Goal: Task Accomplishment & Management: Use online tool/utility

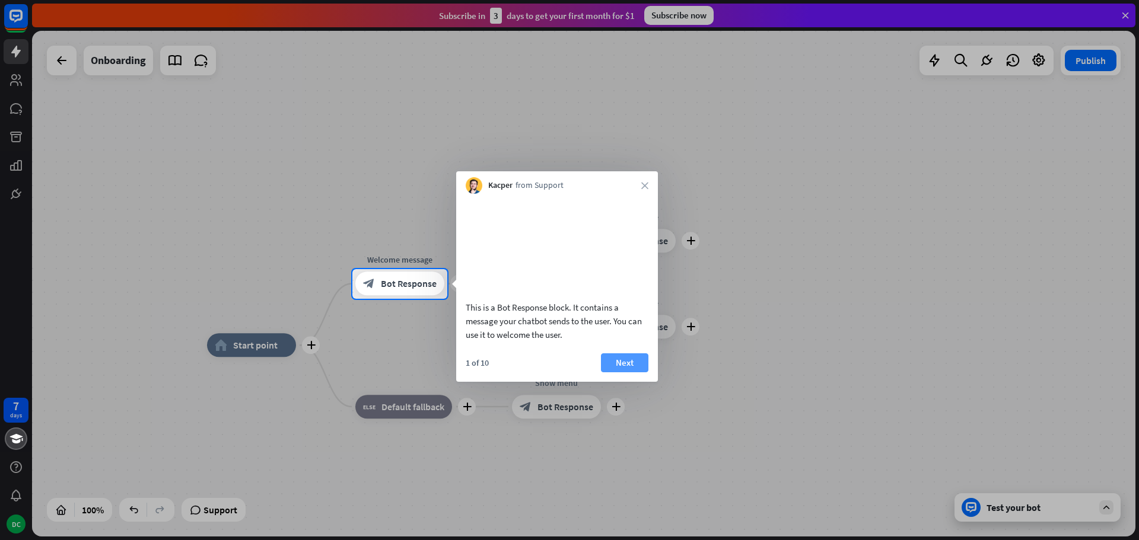
click at [617, 372] on button "Next" at bounding box center [624, 362] width 47 height 19
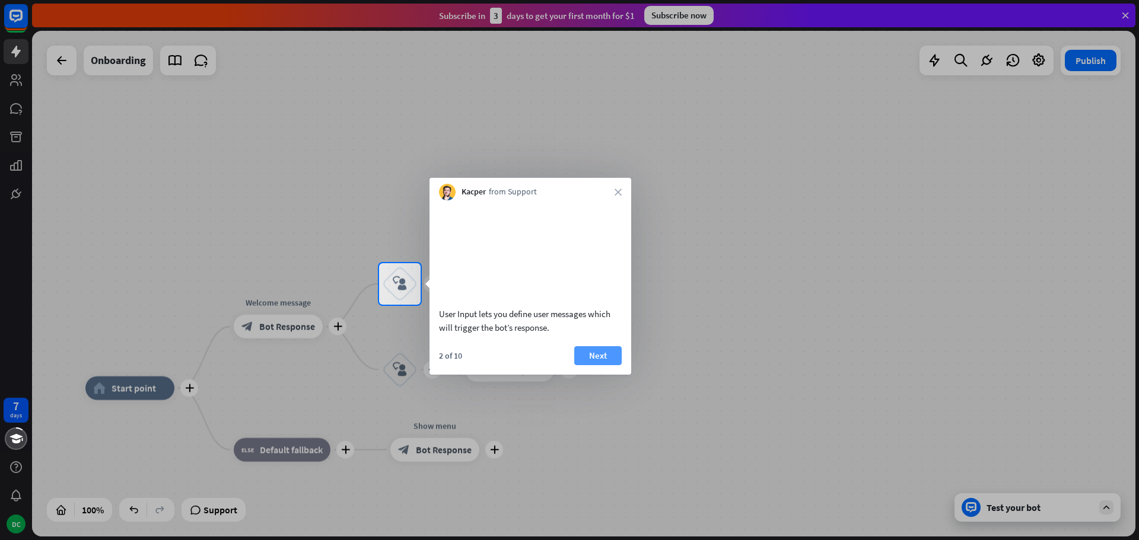
click at [601, 365] on button "Next" at bounding box center [597, 355] width 47 height 19
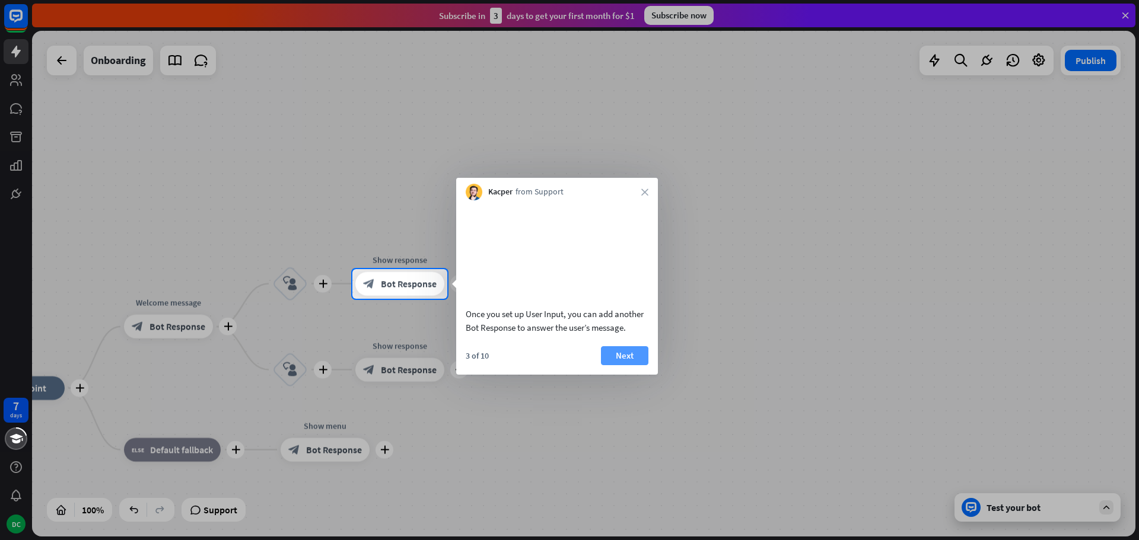
click at [630, 365] on button "Next" at bounding box center [624, 355] width 47 height 19
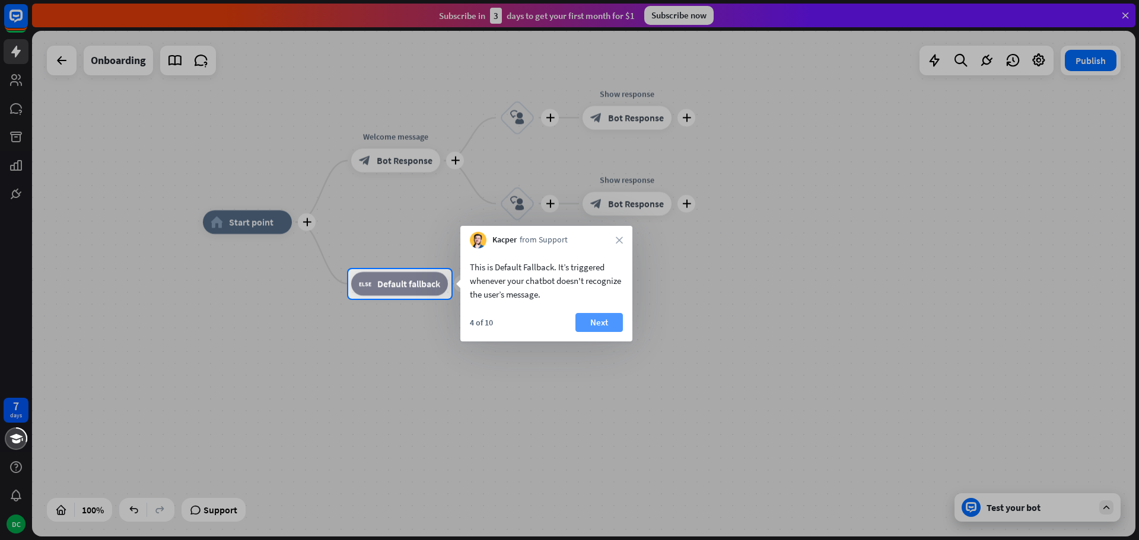
click at [601, 327] on button "Next" at bounding box center [598, 322] width 47 height 19
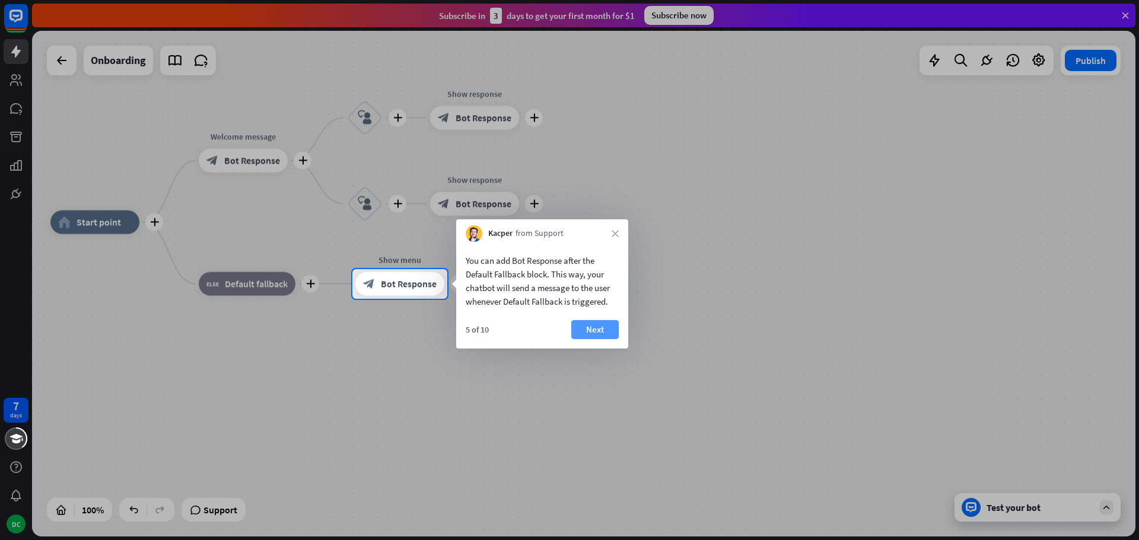
click at [602, 332] on button "Next" at bounding box center [594, 329] width 47 height 19
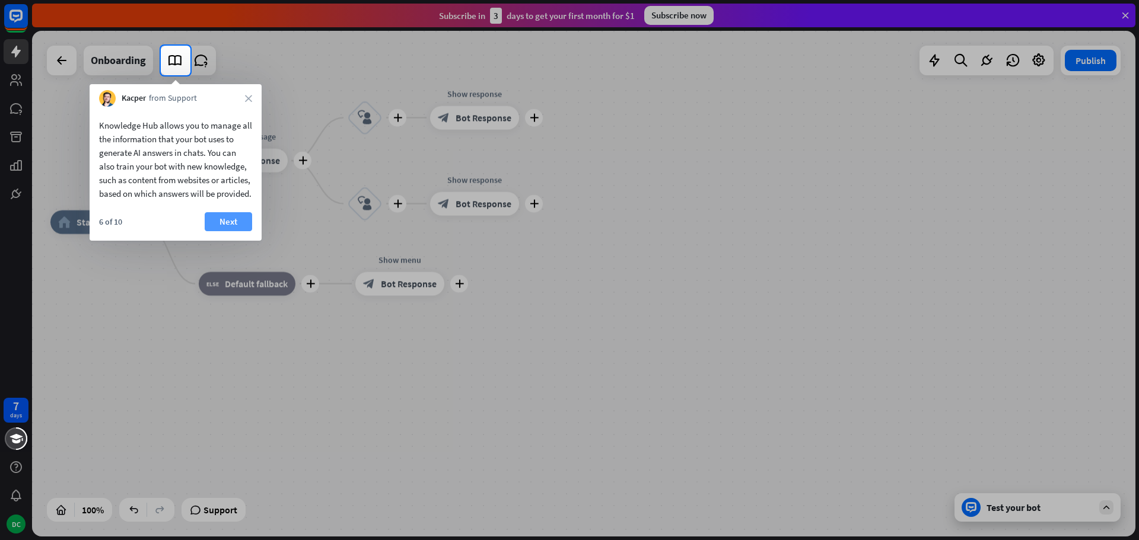
click at [231, 231] on button "Next" at bounding box center [228, 221] width 47 height 19
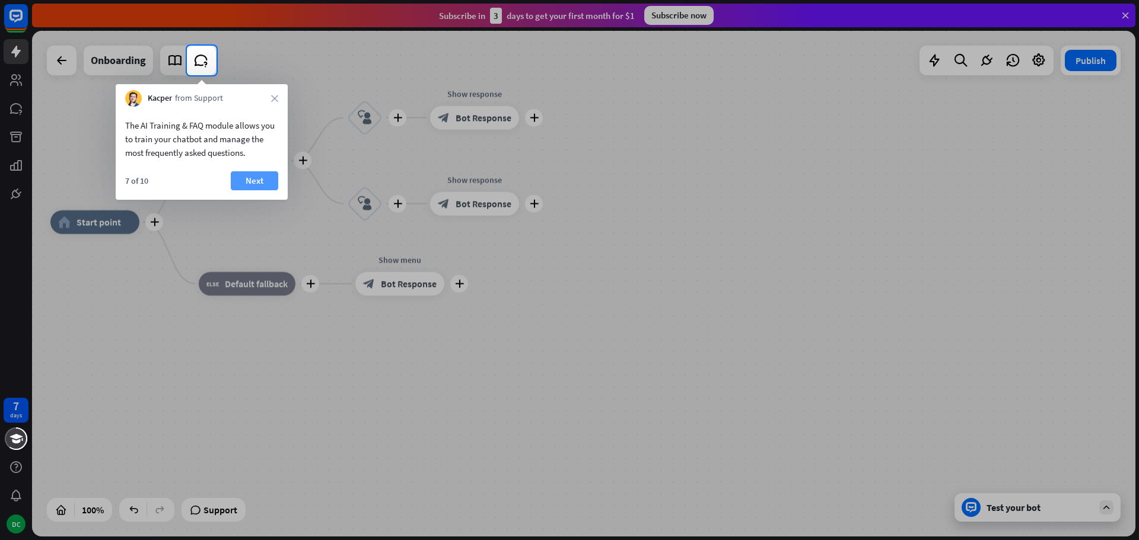
click at [259, 180] on button "Next" at bounding box center [254, 180] width 47 height 19
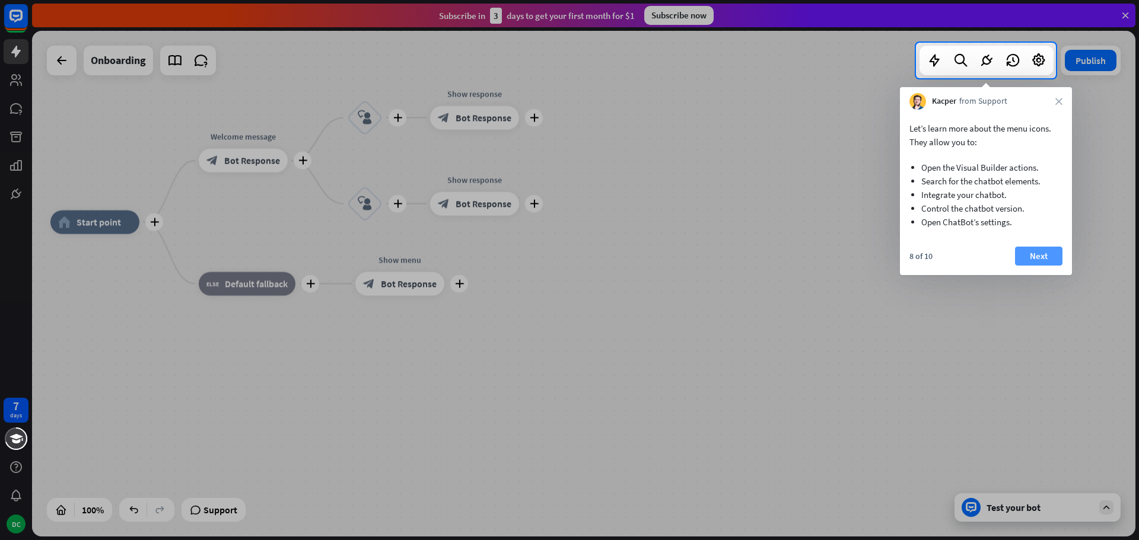
click at [1046, 260] on button "Next" at bounding box center [1038, 256] width 47 height 19
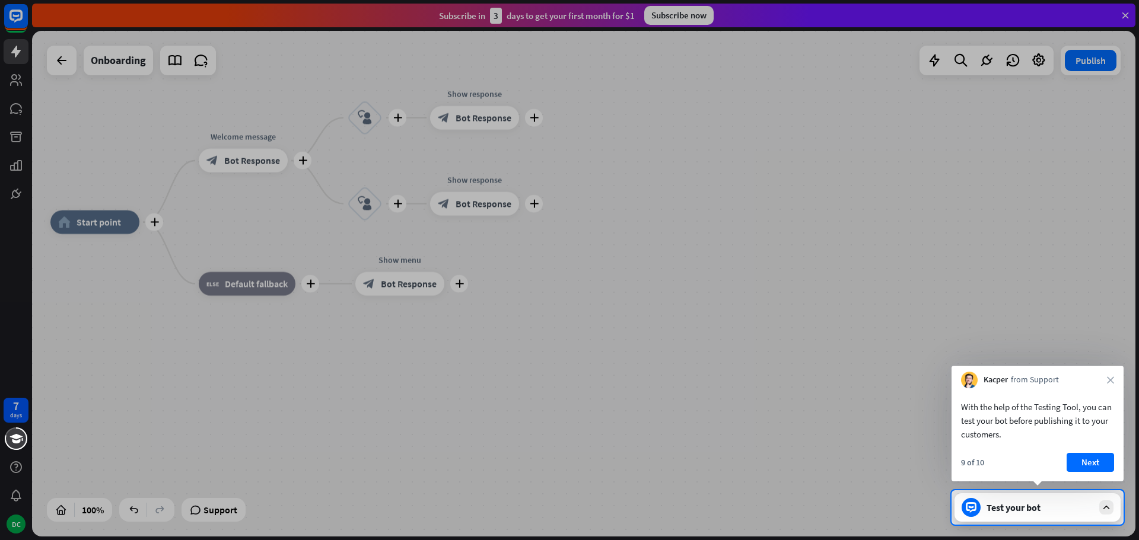
click at [1087, 450] on div "With the help of the Testing Tool, you can test your bot before publishing it t…" at bounding box center [1037, 434] width 172 height 93
click at [1094, 464] on button "Next" at bounding box center [1089, 462] width 47 height 19
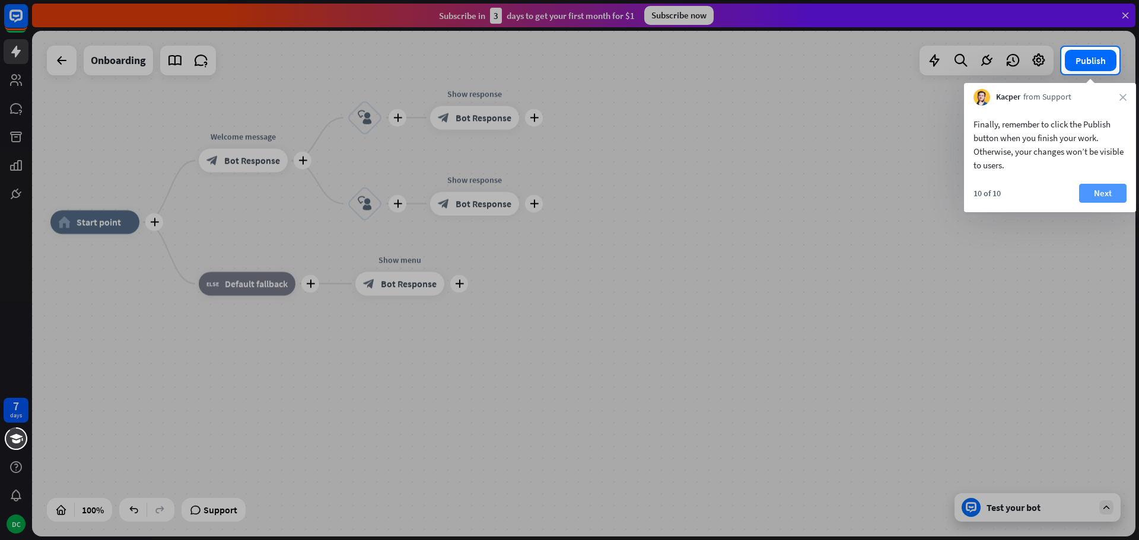
click at [1113, 183] on div "Finally, remember to click the Publish button when you finish your work. Otherw…" at bounding box center [1050, 159] width 172 height 107
click at [1111, 191] on button "Next" at bounding box center [1102, 193] width 47 height 19
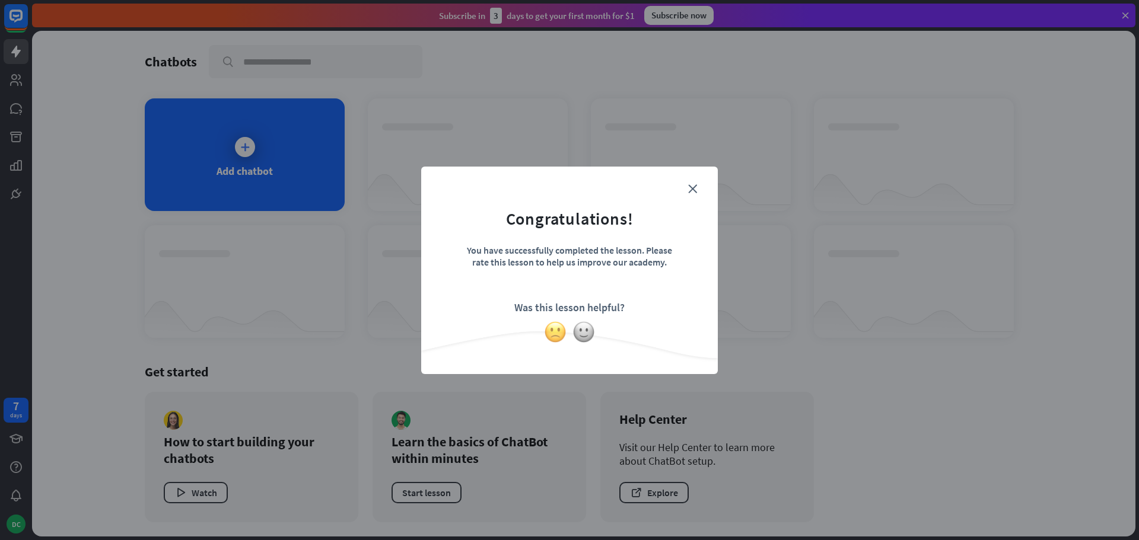
click at [557, 339] on img at bounding box center [555, 332] width 23 height 23
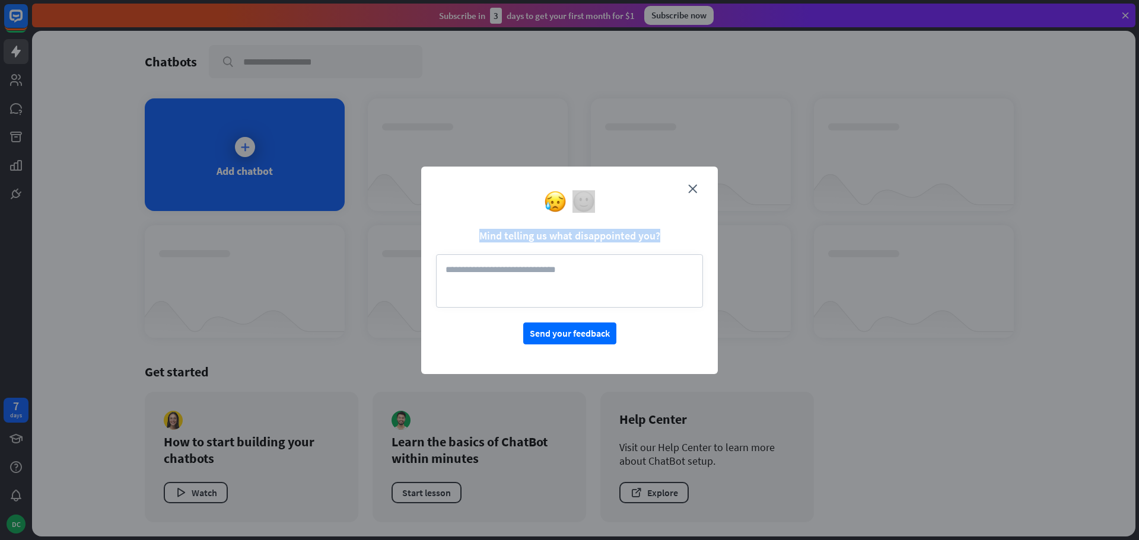
drag, startPoint x: 692, startPoint y: 190, endPoint x: 691, endPoint y: 281, distance: 91.3
click at [693, 279] on div "close Mind telling us what disappointed you? Send your feedback" at bounding box center [569, 271] width 297 height 208
click at [697, 192] on div at bounding box center [569, 201] width 297 height 23
click at [598, 285] on textarea at bounding box center [569, 280] width 267 height 53
click at [575, 332] on button "Send your feedback" at bounding box center [569, 334] width 93 height 22
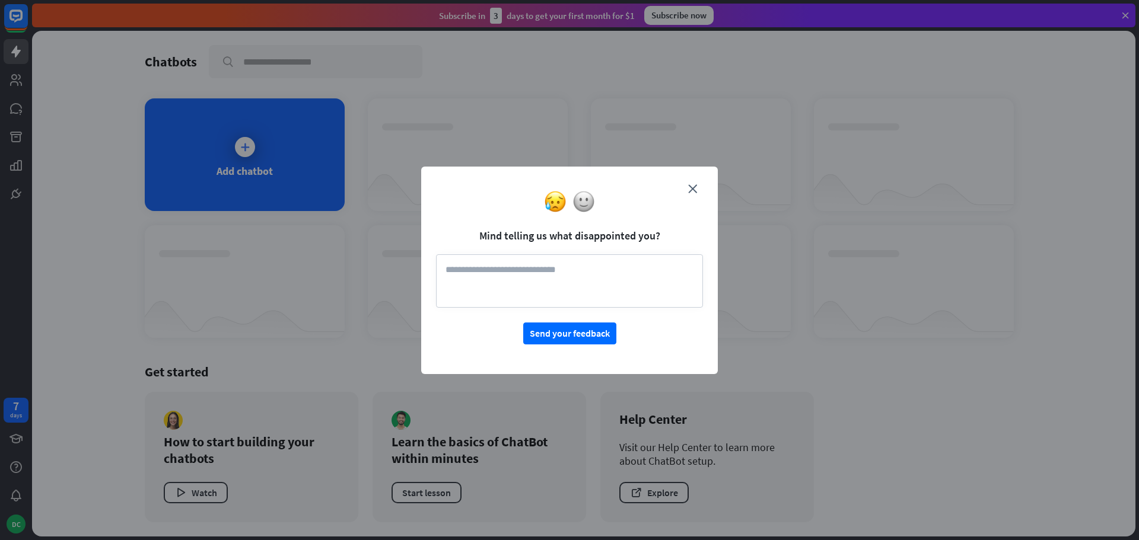
click at [530, 281] on textarea at bounding box center [569, 280] width 267 height 53
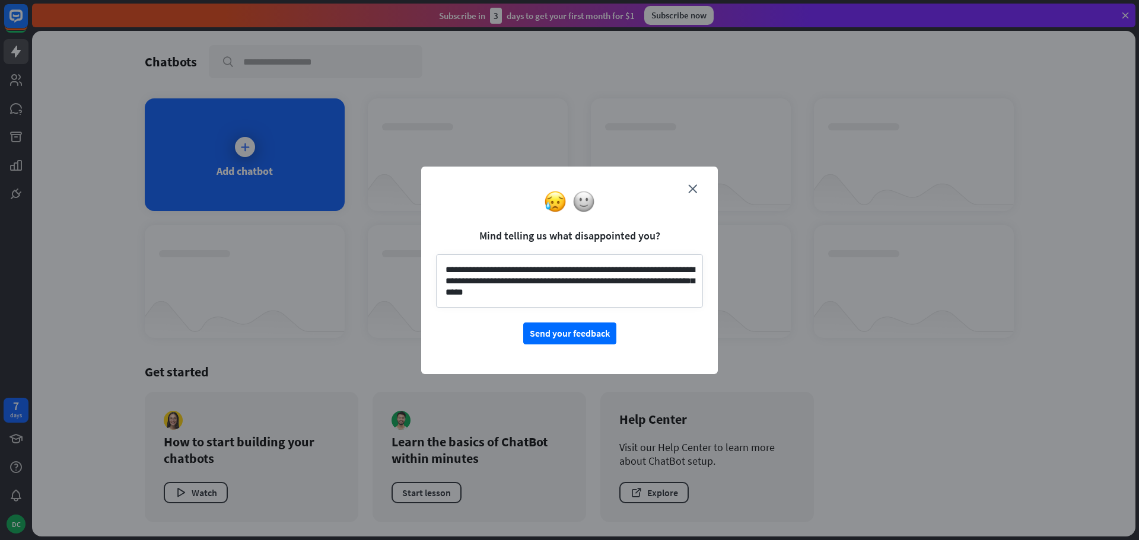
scroll to position [2, 0]
type textarea "**********"
click at [553, 336] on button "Send your feedback" at bounding box center [569, 334] width 93 height 22
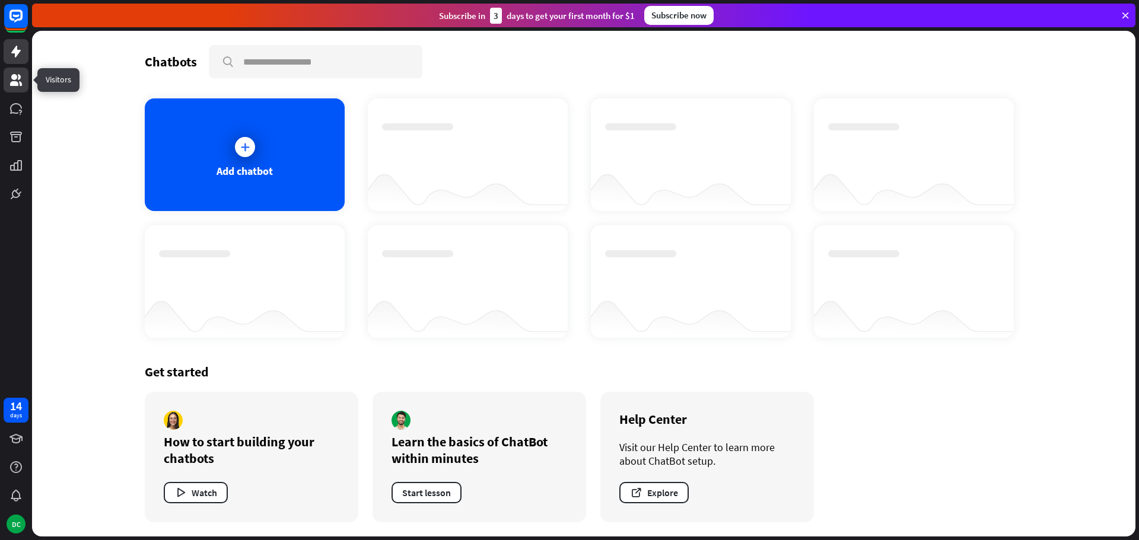
click at [17, 83] on icon at bounding box center [16, 80] width 12 height 12
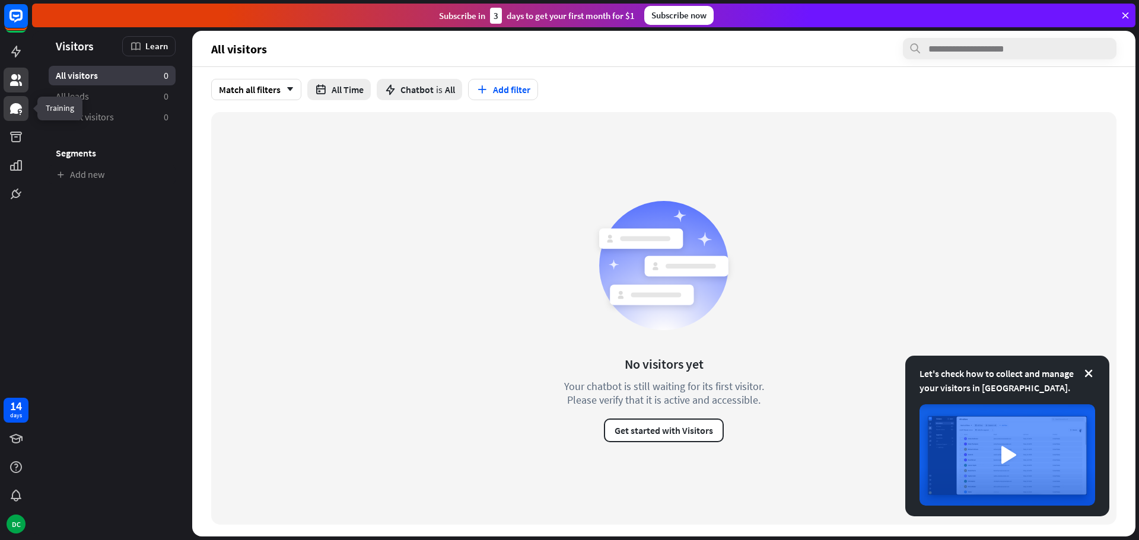
click at [13, 102] on icon at bounding box center [16, 108] width 14 height 14
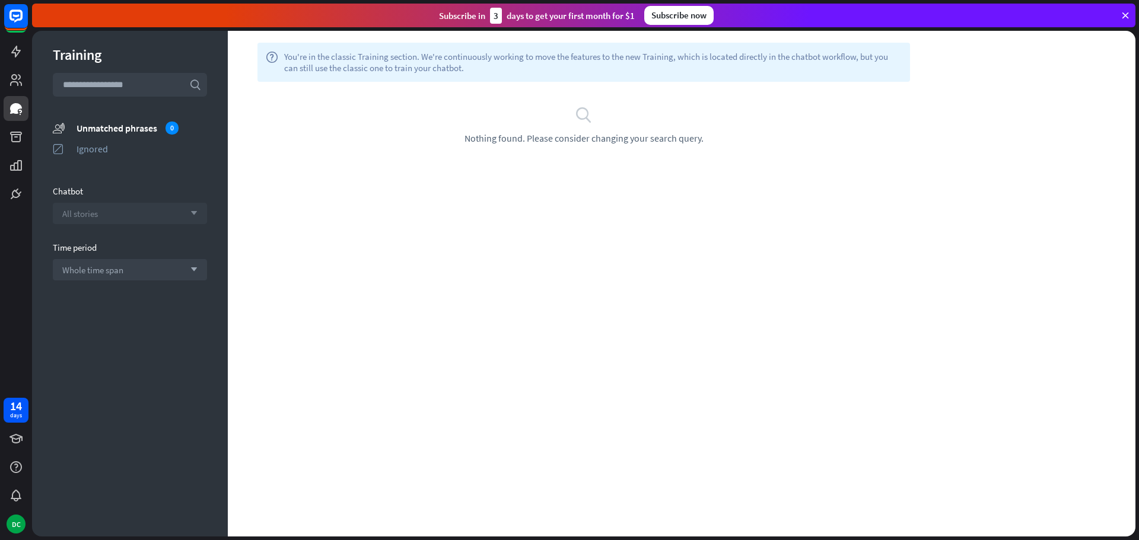
click at [190, 207] on div "All stories arrow_down" at bounding box center [130, 213] width 154 height 21
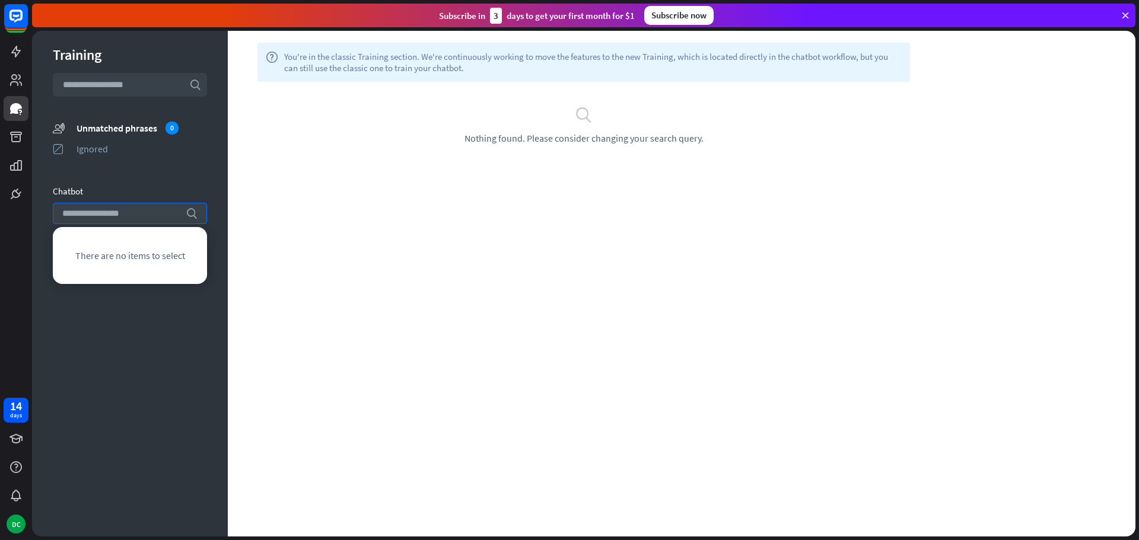
click at [198, 172] on div "Training search unmatched_phrases Unmatched phrases 0 ignored Ignored Chatbot s…" at bounding box center [130, 284] width 196 height 506
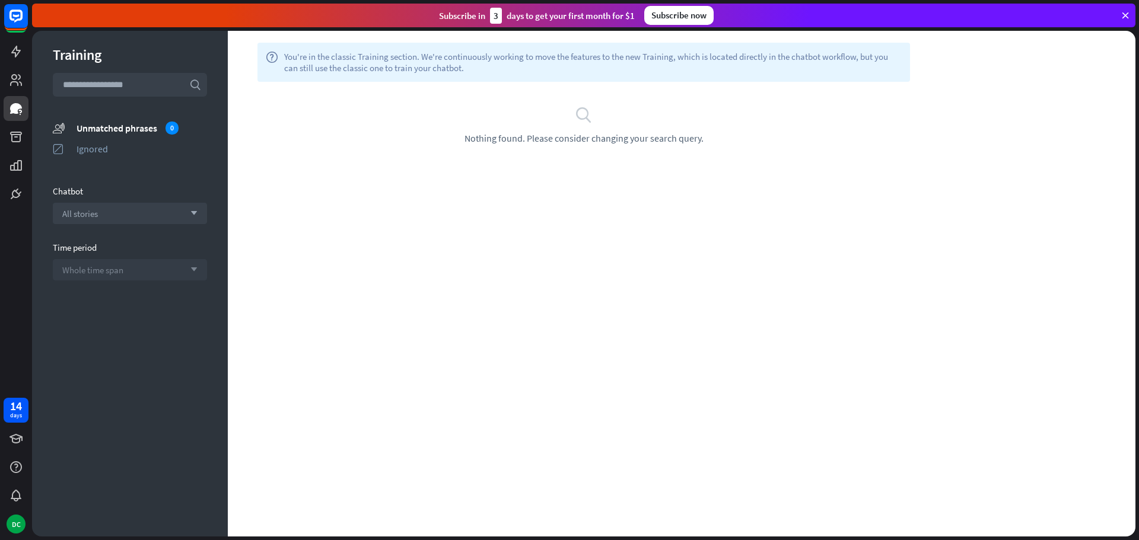
click at [196, 275] on div "Whole time span arrow_down" at bounding box center [130, 269] width 154 height 21
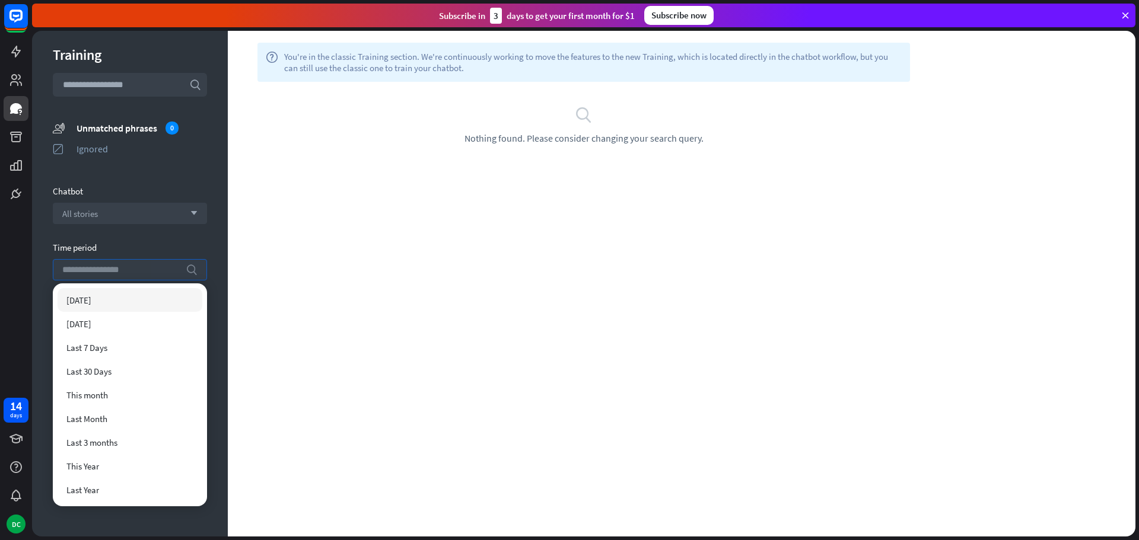
click at [196, 275] on icon "search" at bounding box center [192, 270] width 12 height 12
click at [201, 231] on div "Training search unmatched_phrases Unmatched phrases 0 ignored Ignored Chatbot A…" at bounding box center [130, 284] width 196 height 506
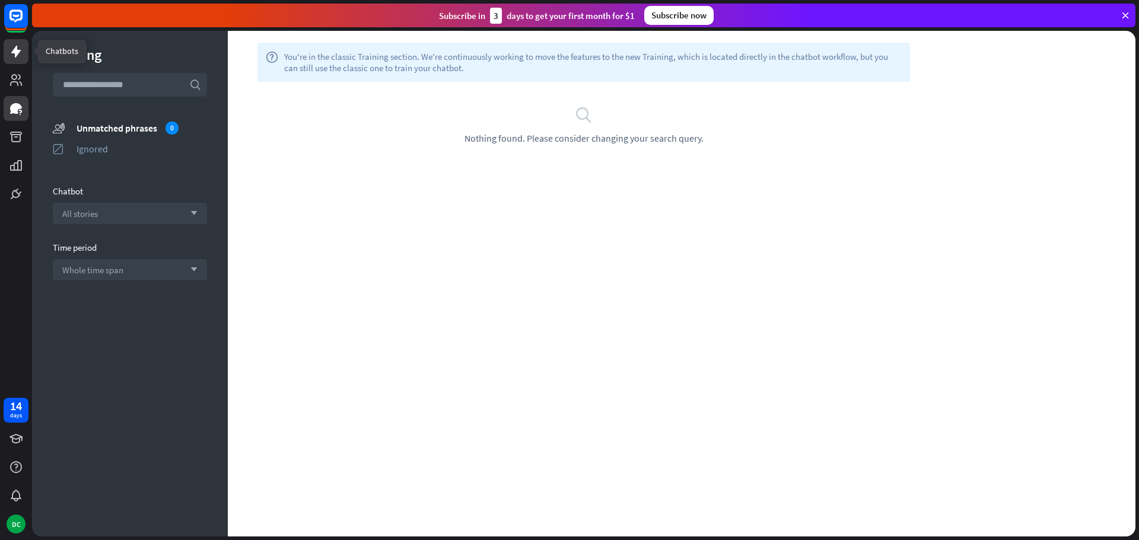
click at [21, 55] on icon at bounding box center [16, 51] width 14 height 14
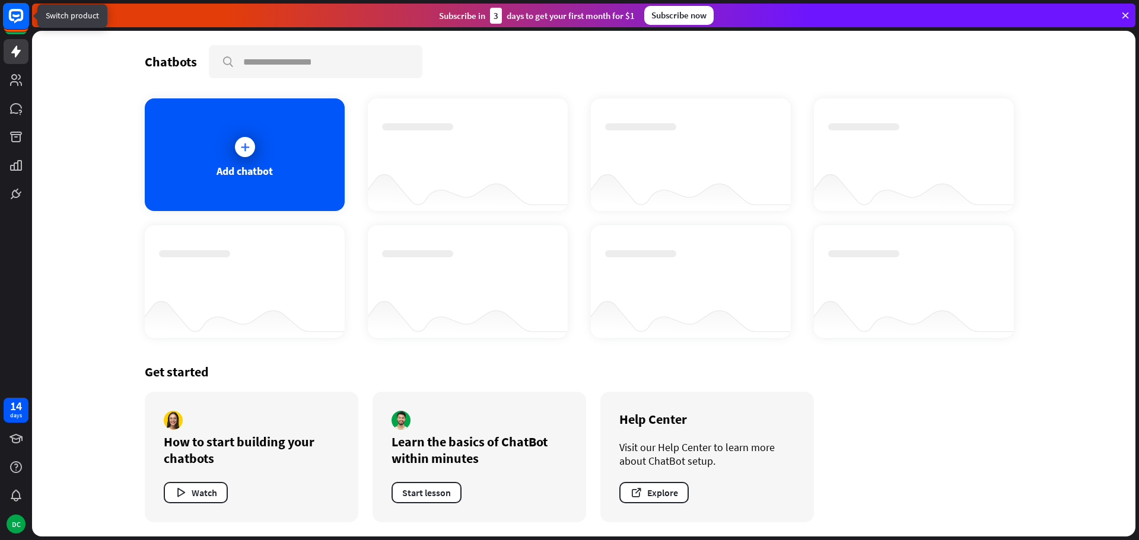
click at [19, 25] on rect at bounding box center [16, 16] width 26 height 26
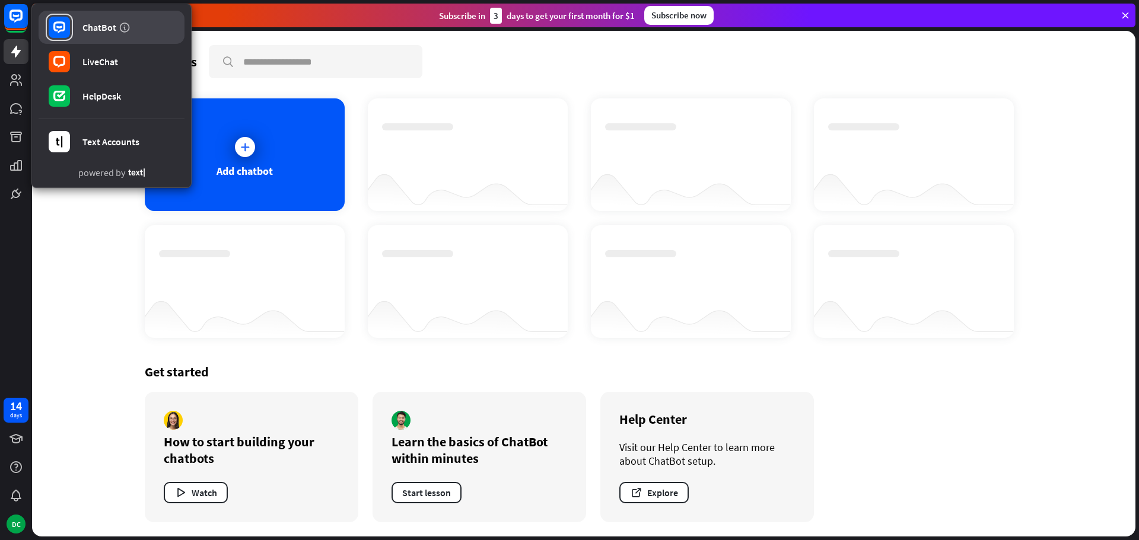
click at [84, 33] on div "ChatBot" at bounding box center [99, 27] width 34 height 12
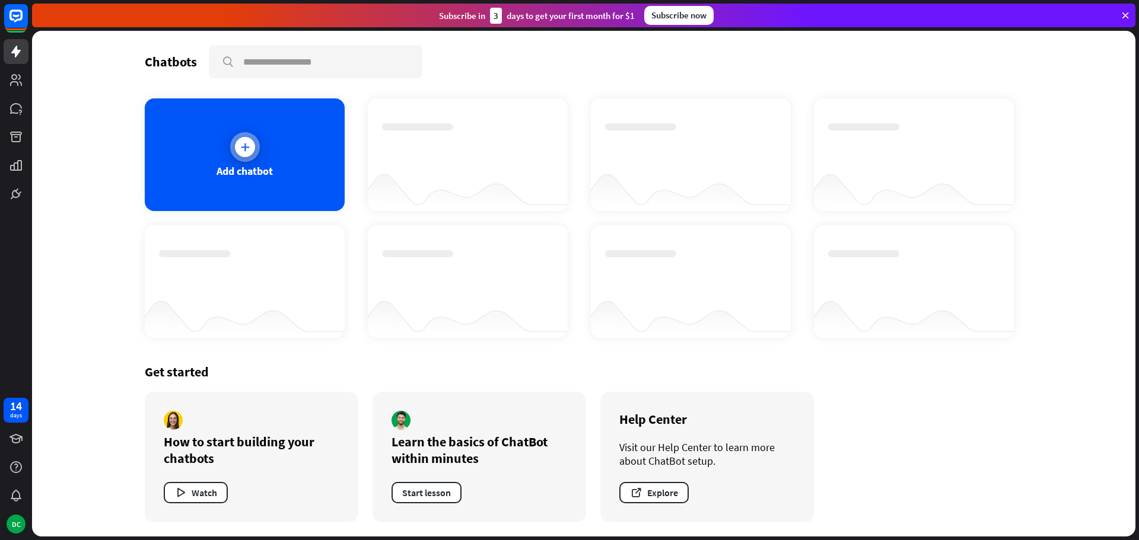
click at [247, 141] on icon at bounding box center [245, 147] width 12 height 12
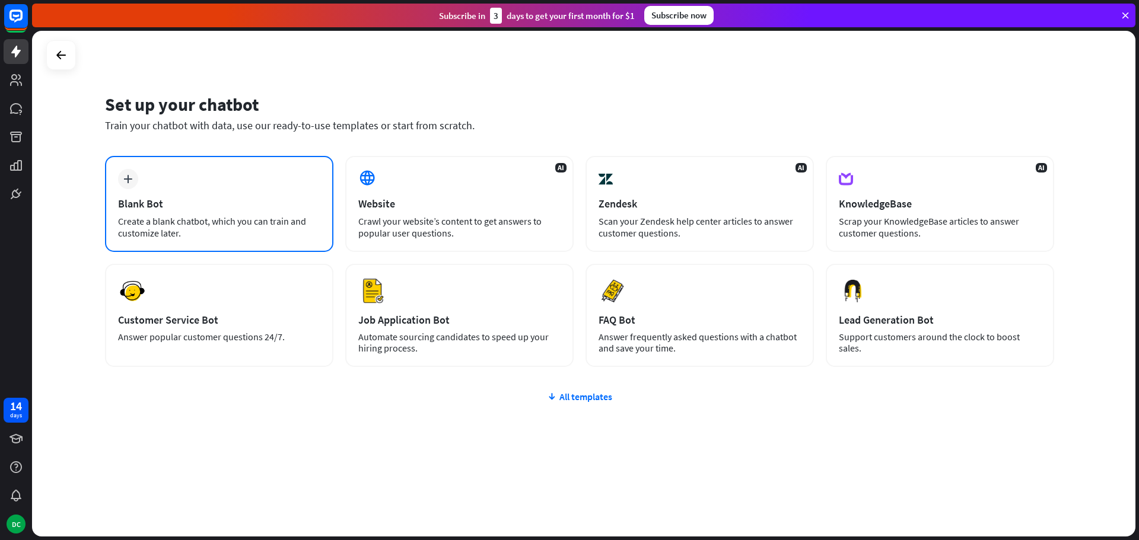
click at [181, 212] on div "plus Blank Bot Create a blank chatbot, which you can train and customize later." at bounding box center [219, 204] width 228 height 96
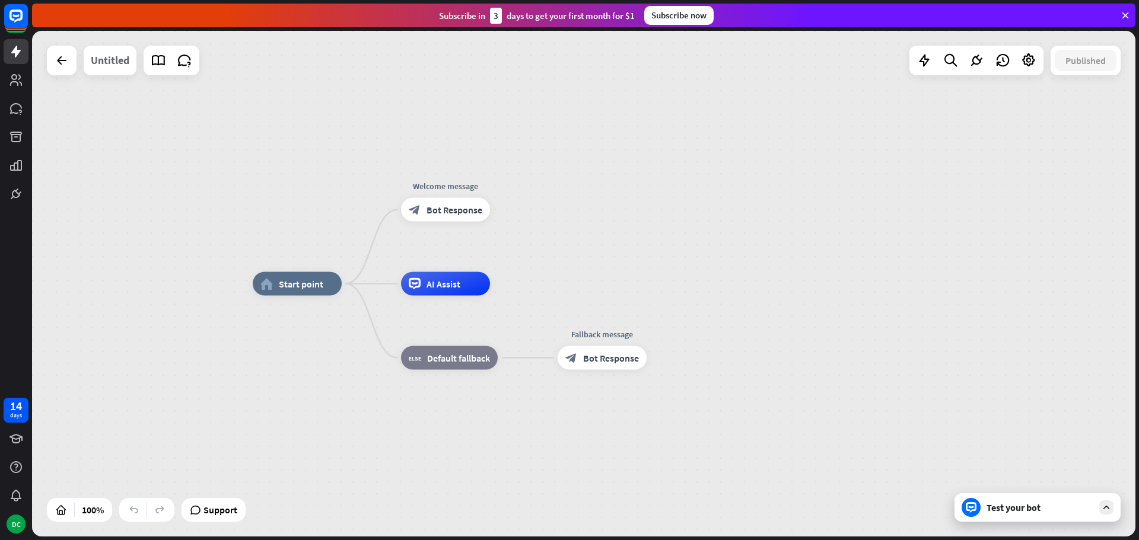
click at [110, 67] on div "Untitled" at bounding box center [110, 61] width 39 height 30
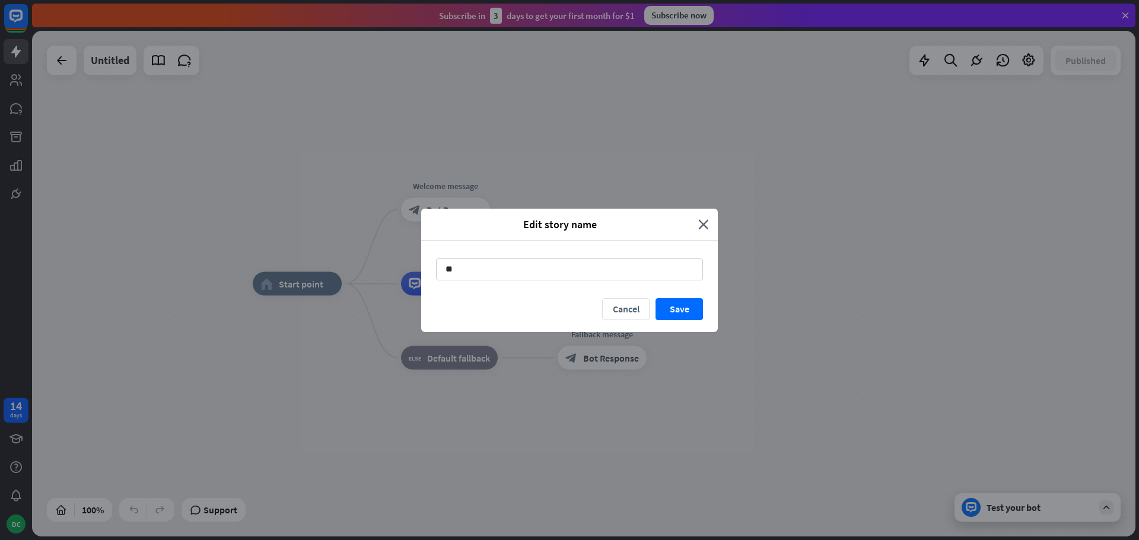
type input "*"
type input "*******"
click at [690, 312] on button "Save" at bounding box center [678, 309] width 47 height 22
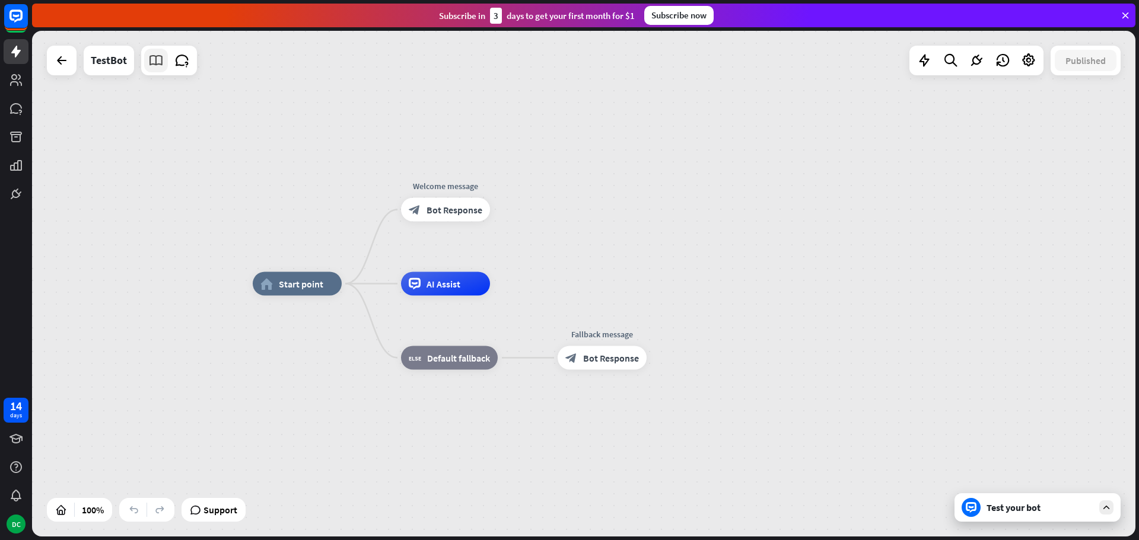
click at [164, 65] on link at bounding box center [156, 61] width 24 height 24
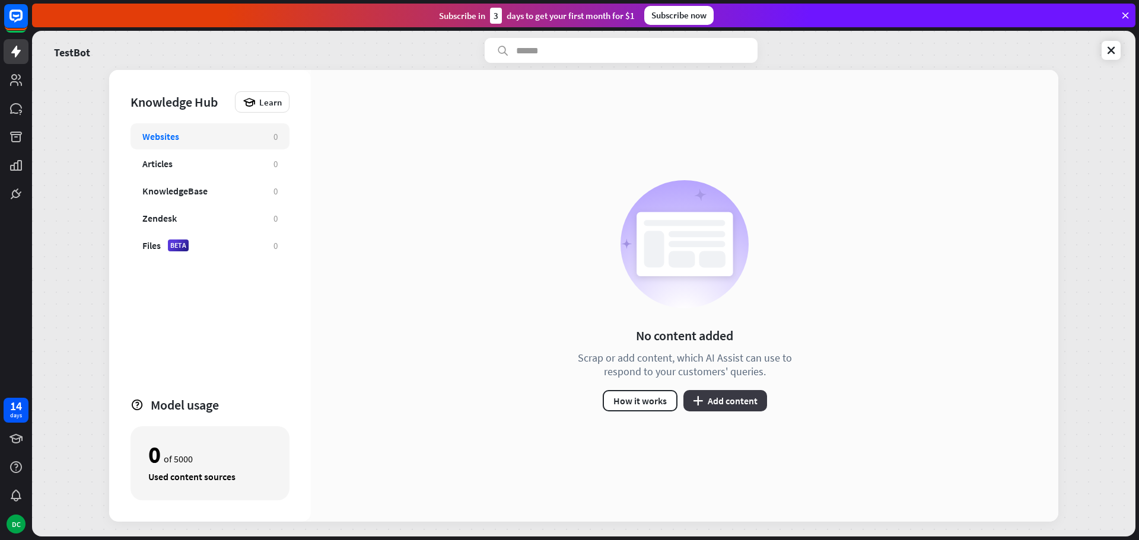
click at [712, 399] on button "plus Add content" at bounding box center [725, 400] width 84 height 21
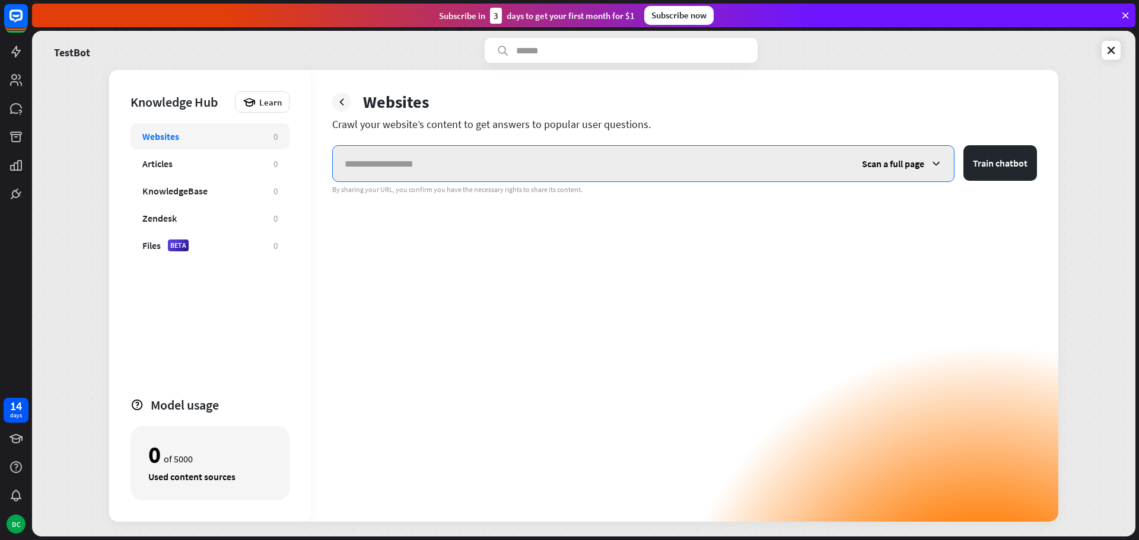
click at [402, 164] on input "text" at bounding box center [591, 164] width 517 height 36
paste input "**********"
type input "**********"
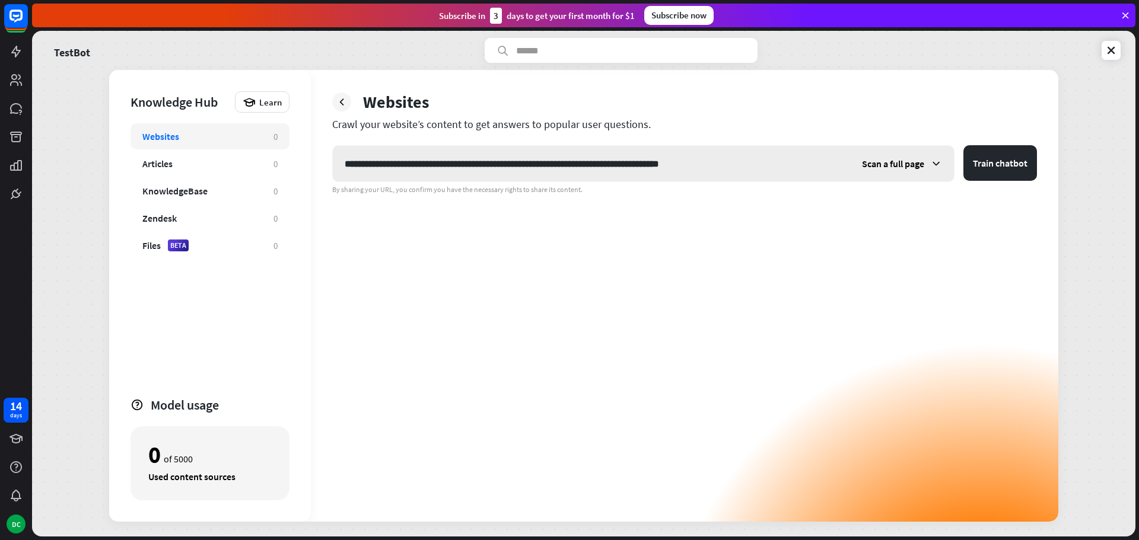
click at [879, 157] on div "Scan a full page" at bounding box center [902, 164] width 104 height 36
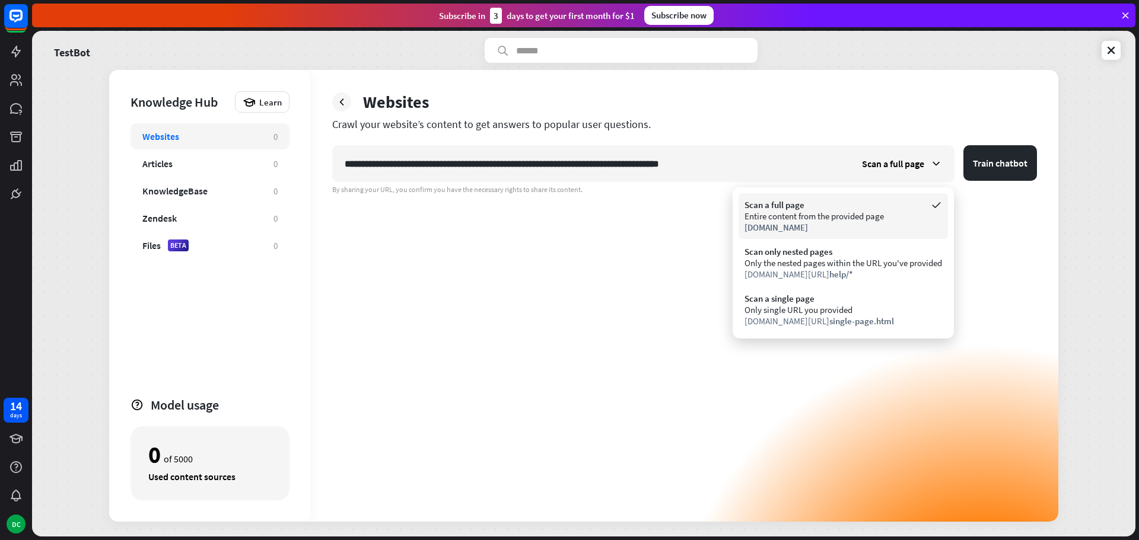
click at [861, 215] on div "Entire content from the provided page" at bounding box center [842, 216] width 197 height 11
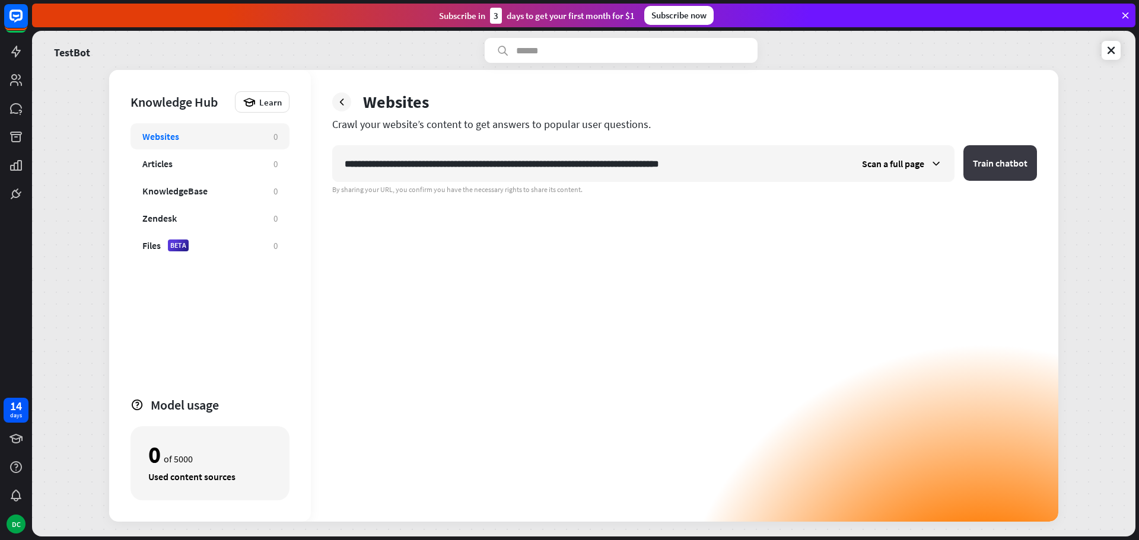
click at [1000, 165] on button "Train chatbot" at bounding box center [1000, 163] width 74 height 36
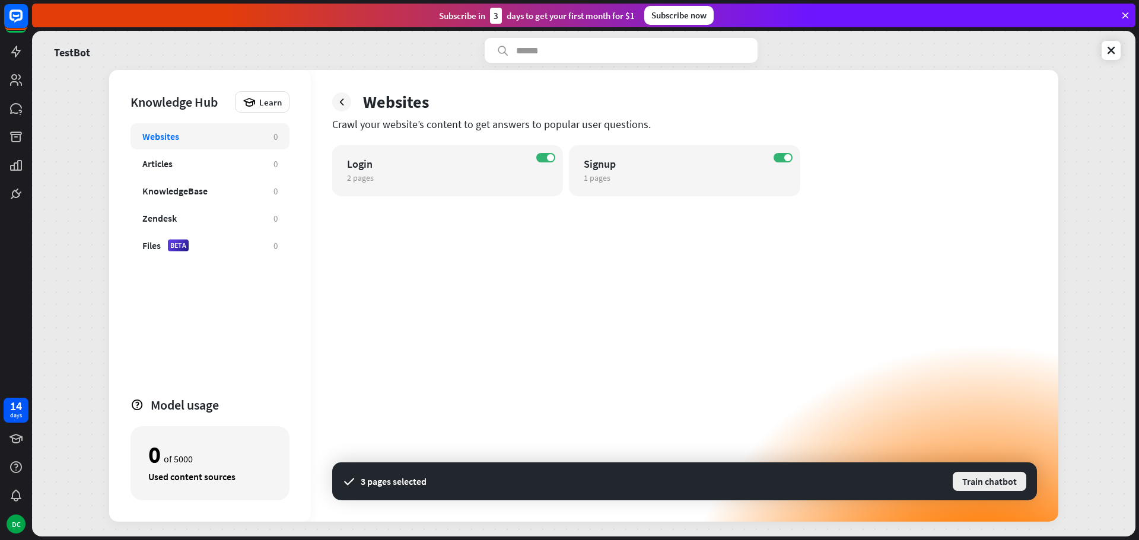
click at [995, 479] on button "Train chatbot" at bounding box center [989, 481] width 76 height 21
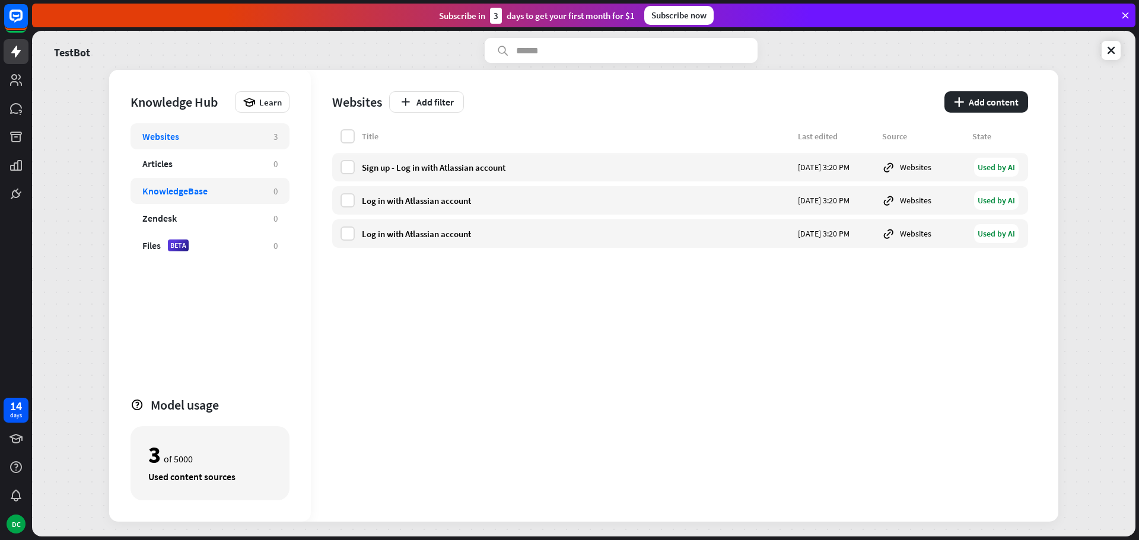
click at [200, 193] on div "KnowledgeBase" at bounding box center [174, 191] width 65 height 12
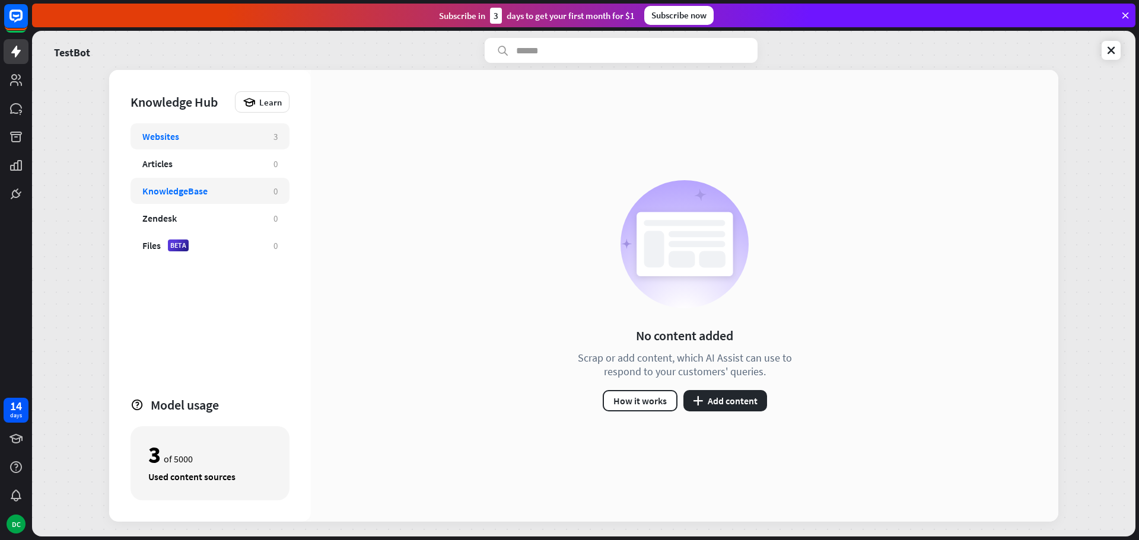
click at [192, 146] on div "Websites 3" at bounding box center [209, 136] width 159 height 26
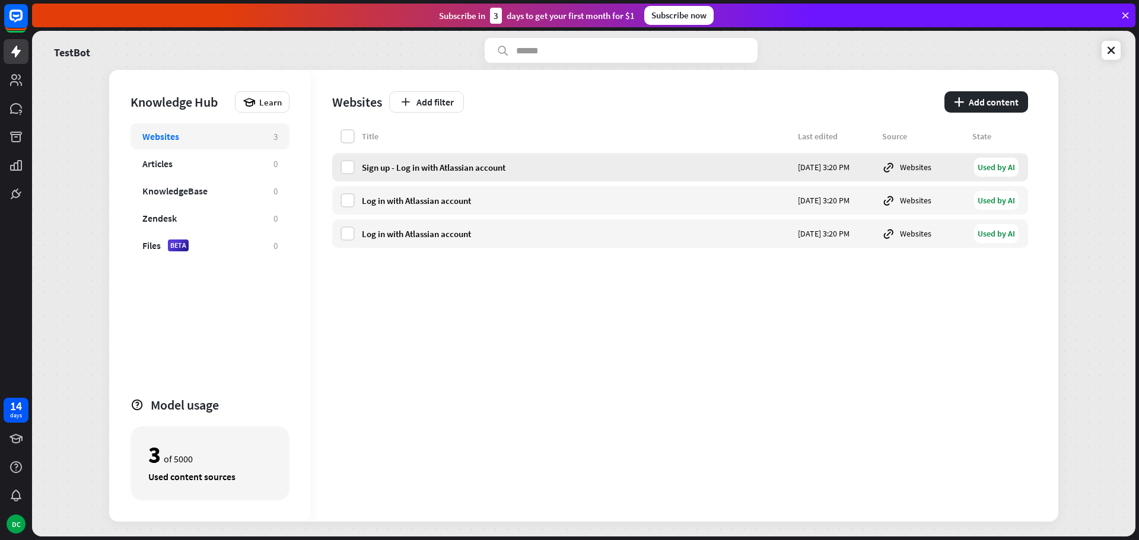
click at [917, 165] on div "Websites" at bounding box center [923, 167] width 83 height 13
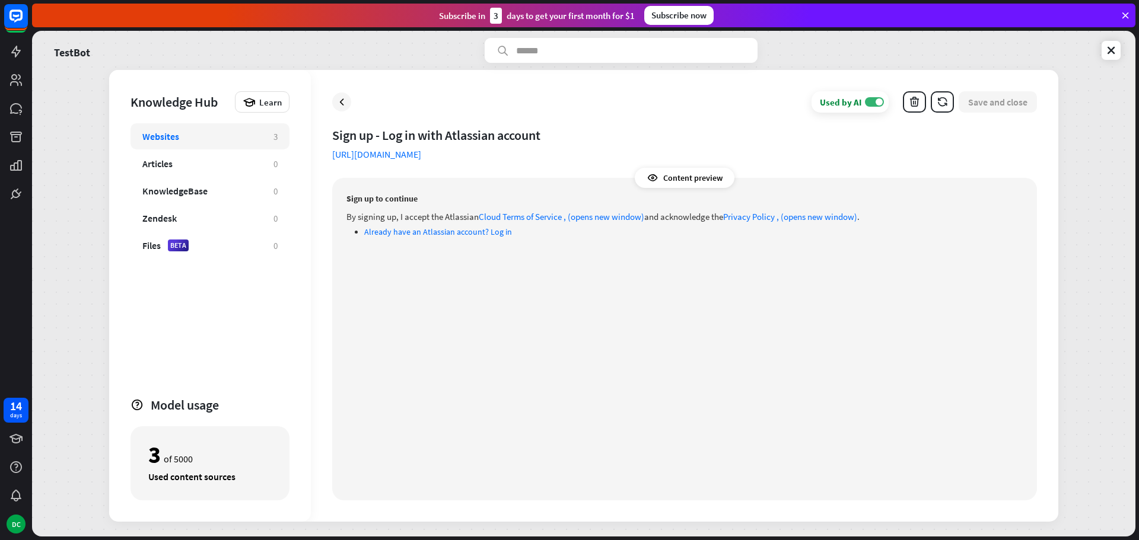
click at [339, 105] on icon at bounding box center [342, 102] width 12 height 12
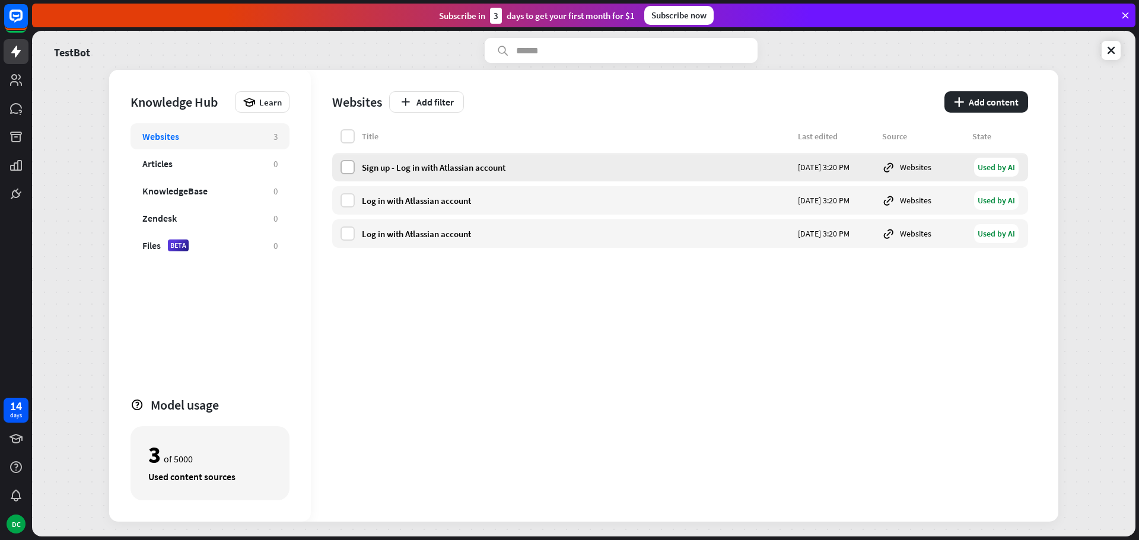
drag, startPoint x: 340, startPoint y: 164, endPoint x: 346, endPoint y: 167, distance: 6.6
click at [344, 167] on label at bounding box center [347, 167] width 14 height 14
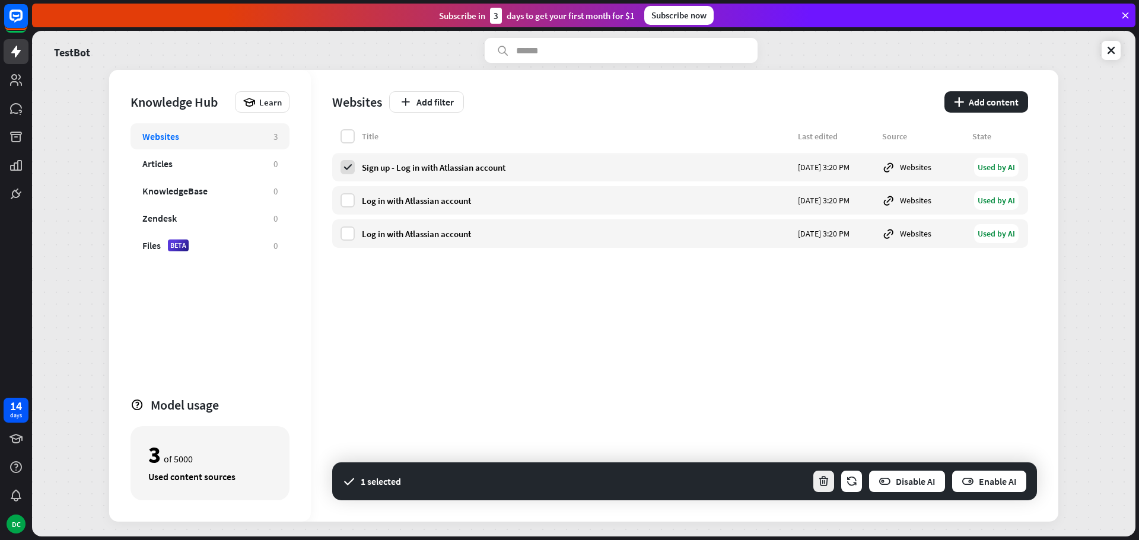
click at [820, 483] on icon "button" at bounding box center [823, 482] width 12 height 12
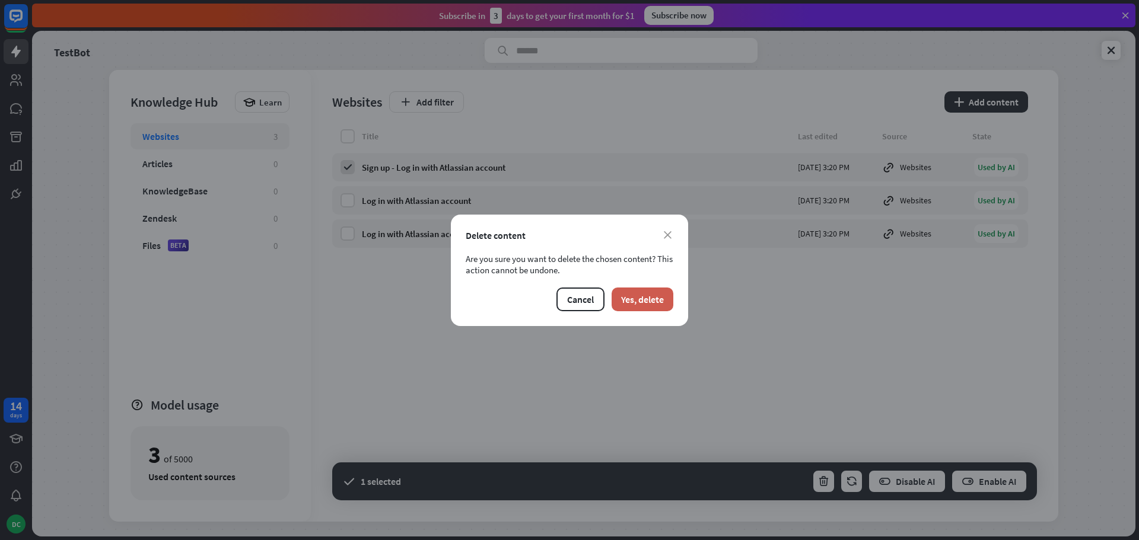
click at [626, 308] on button "Yes, delete" at bounding box center [642, 300] width 62 height 24
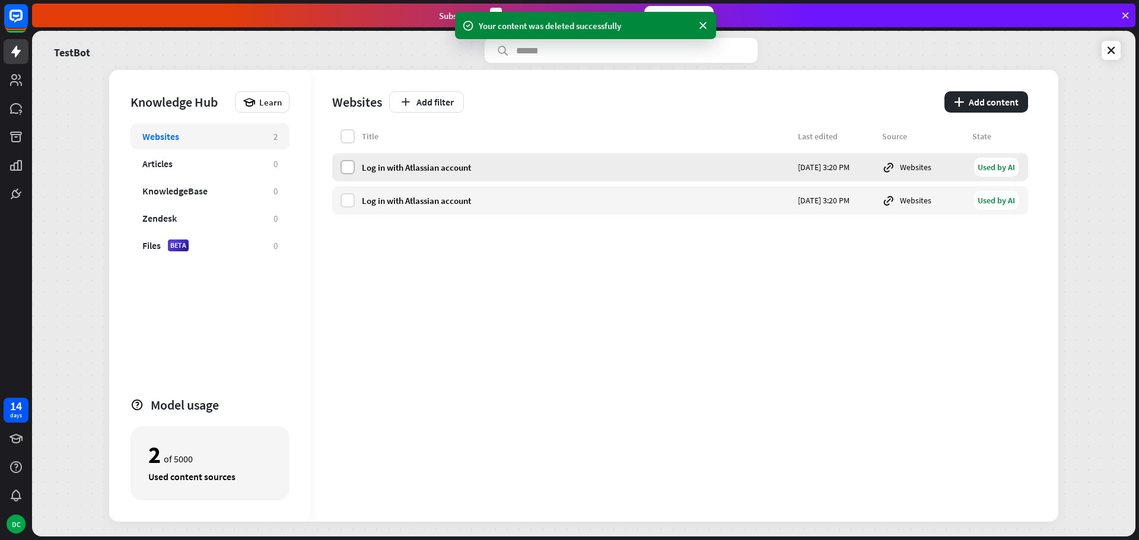
click at [346, 170] on label at bounding box center [347, 167] width 14 height 14
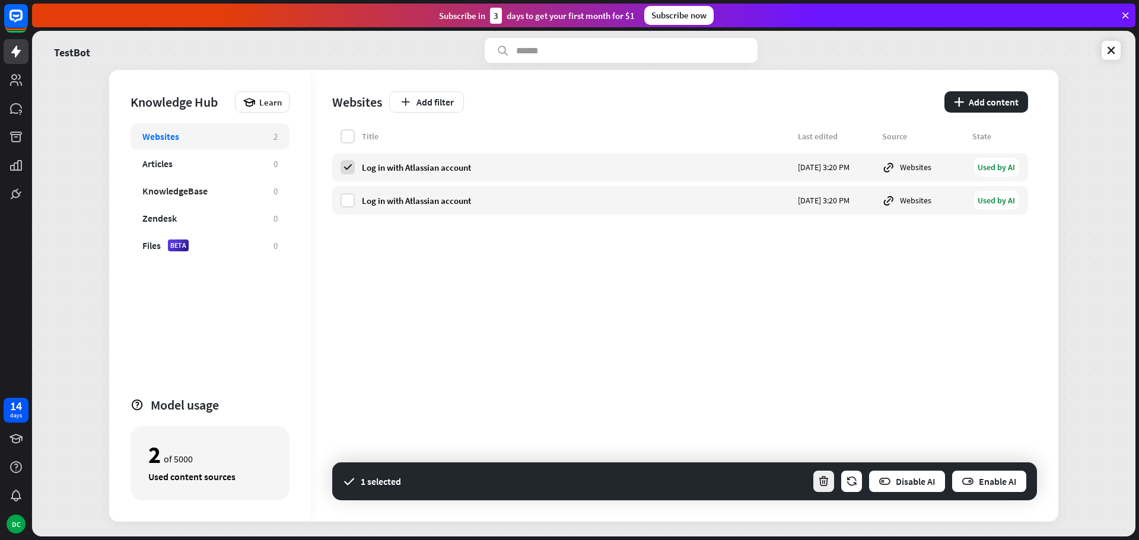
click at [816, 474] on button "button" at bounding box center [823, 482] width 23 height 24
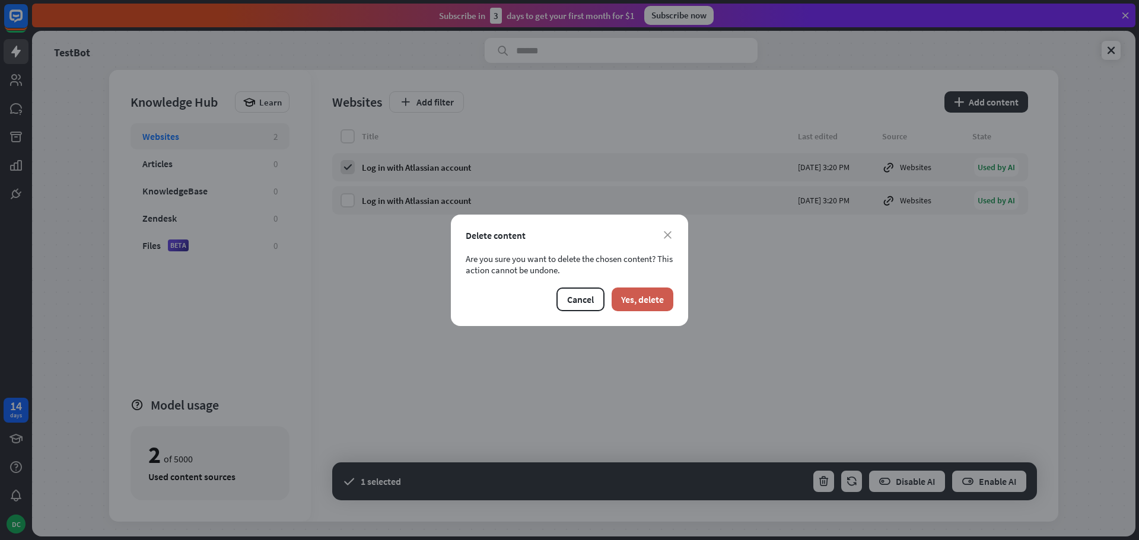
click at [643, 288] on button "Yes, delete" at bounding box center [642, 300] width 62 height 24
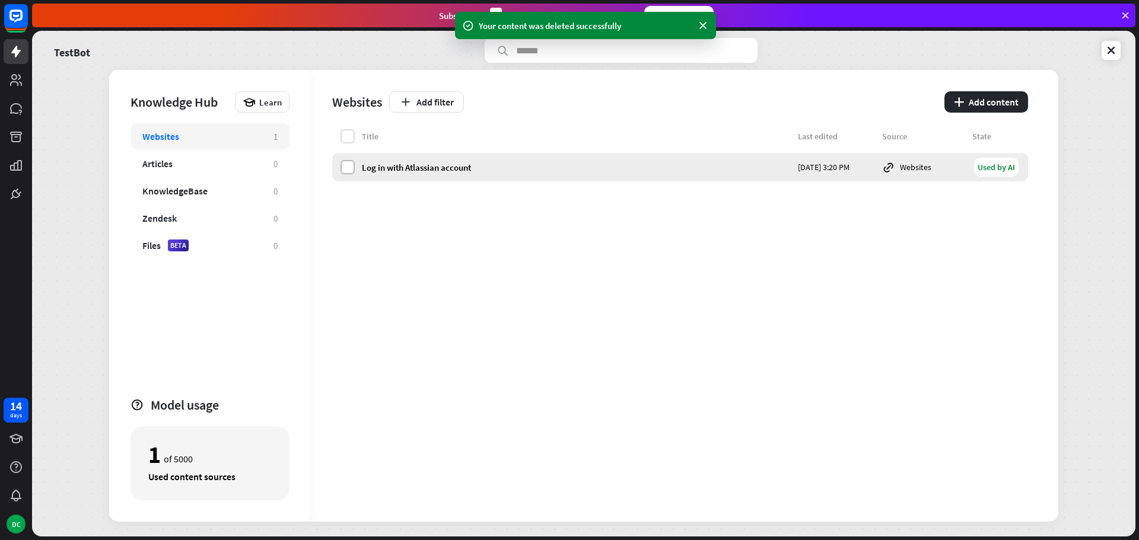
click at [348, 169] on label at bounding box center [347, 167] width 14 height 14
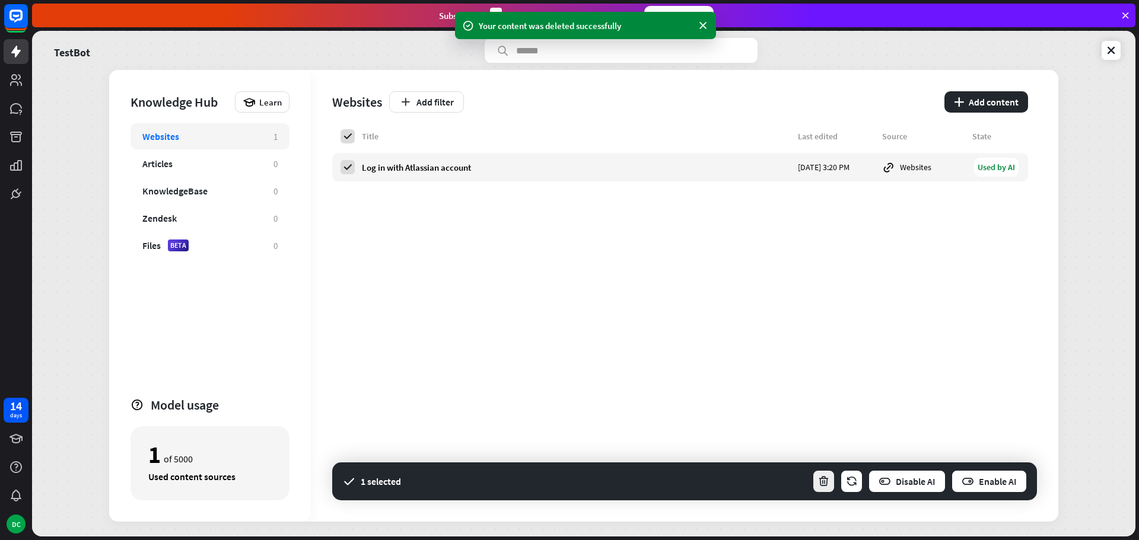
click at [827, 483] on icon "button" at bounding box center [823, 482] width 12 height 12
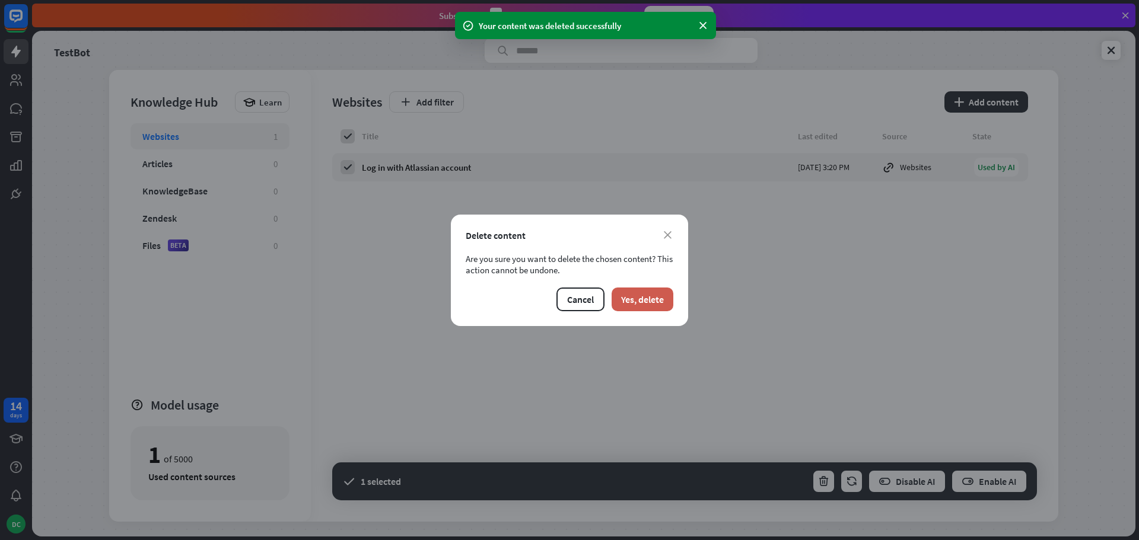
click at [643, 306] on button "Yes, delete" at bounding box center [642, 300] width 62 height 24
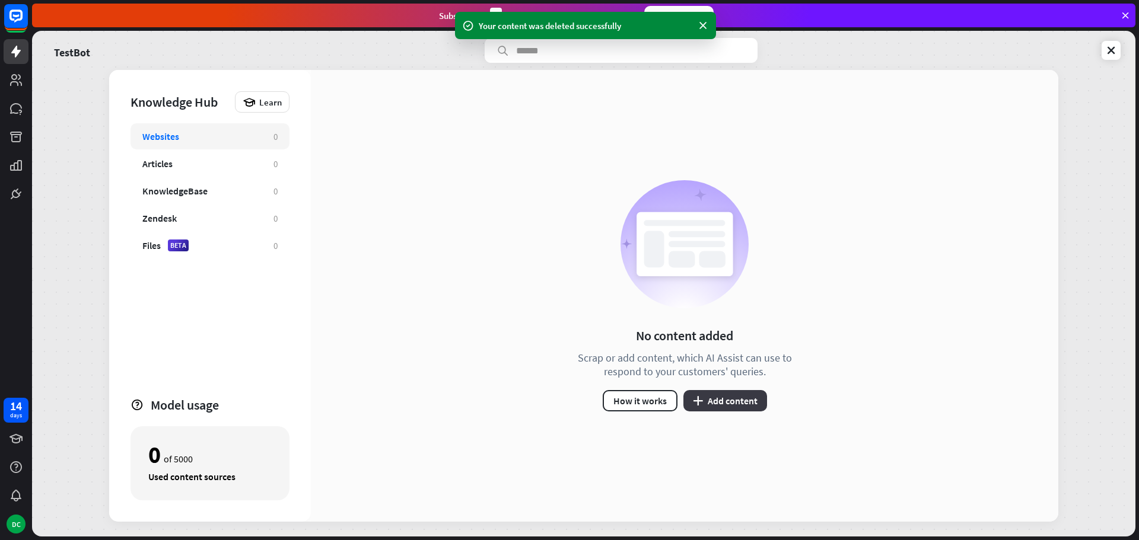
click at [732, 398] on button "plus Add content" at bounding box center [725, 400] width 84 height 21
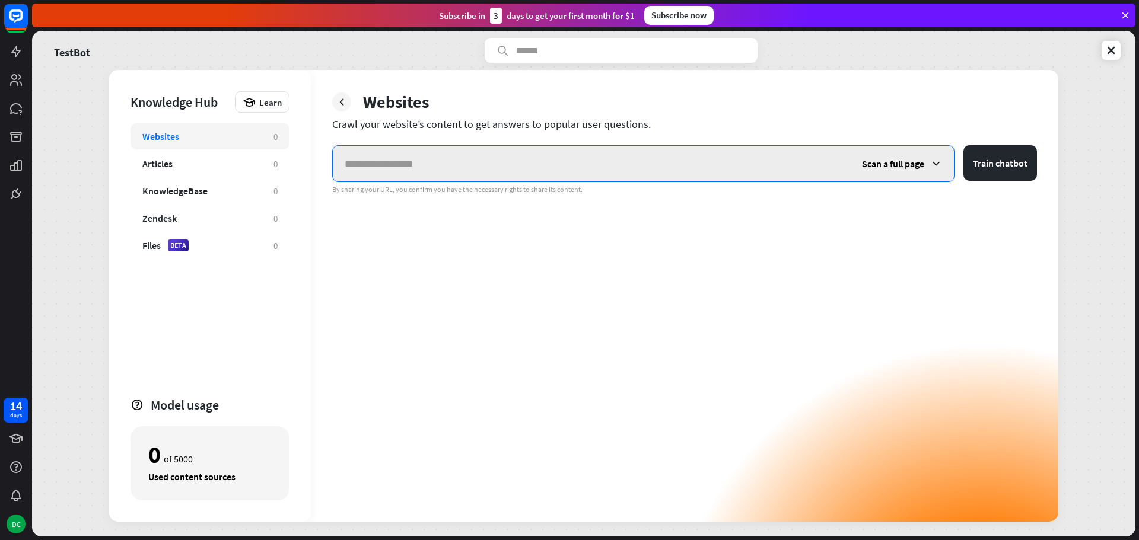
click at [489, 154] on input "text" at bounding box center [591, 164] width 517 height 36
paste input "**********"
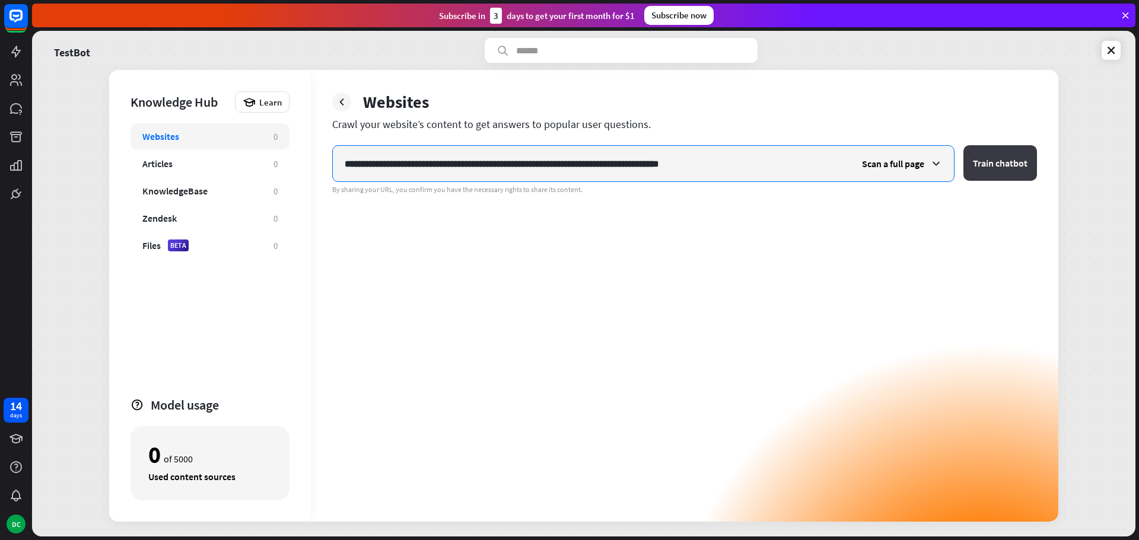
type input "**********"
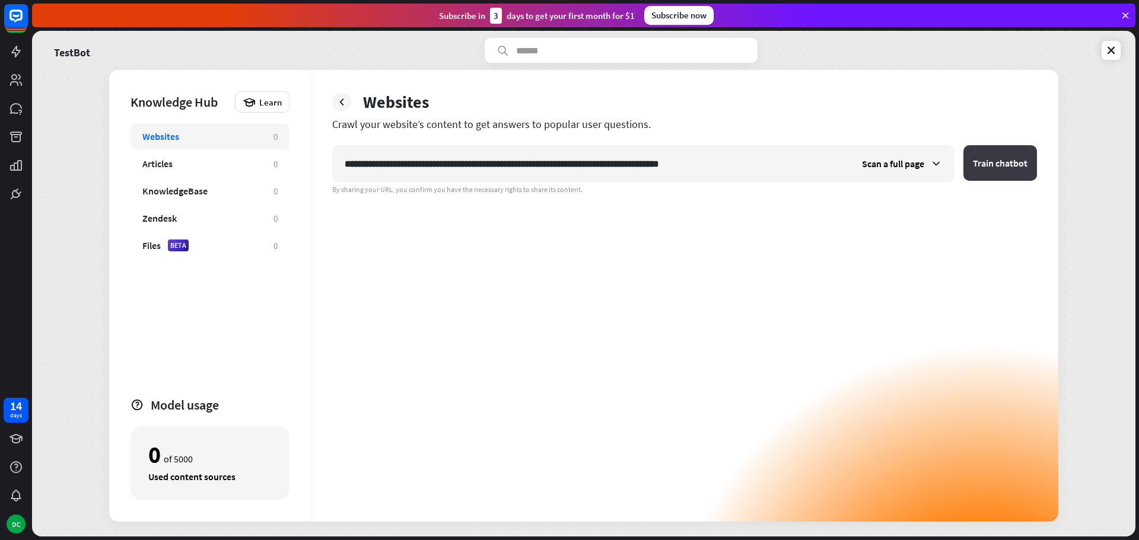
click at [996, 170] on button "Train chatbot" at bounding box center [1000, 163] width 74 height 36
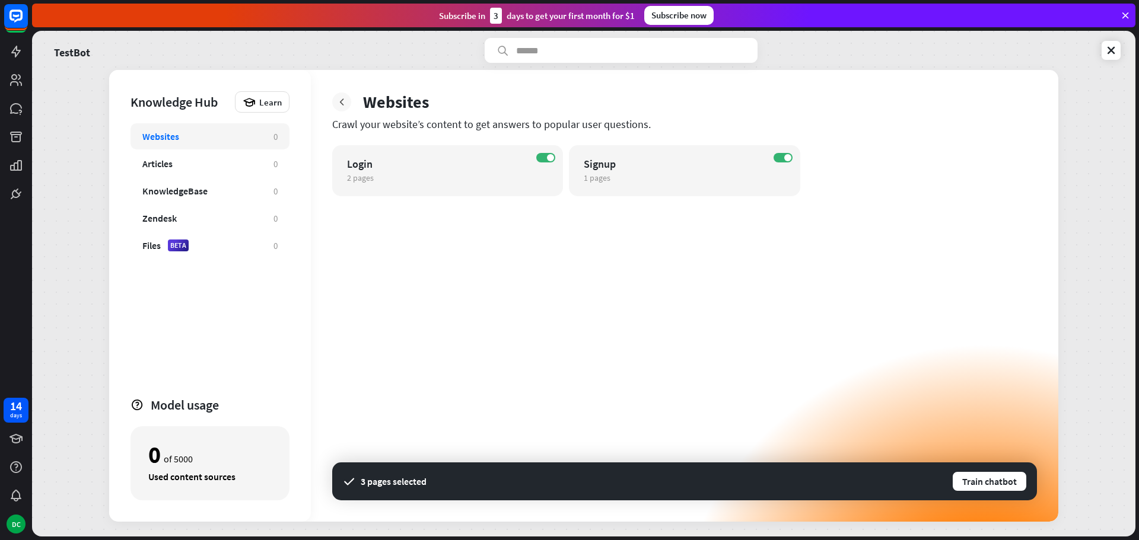
click at [340, 97] on icon at bounding box center [342, 102] width 12 height 12
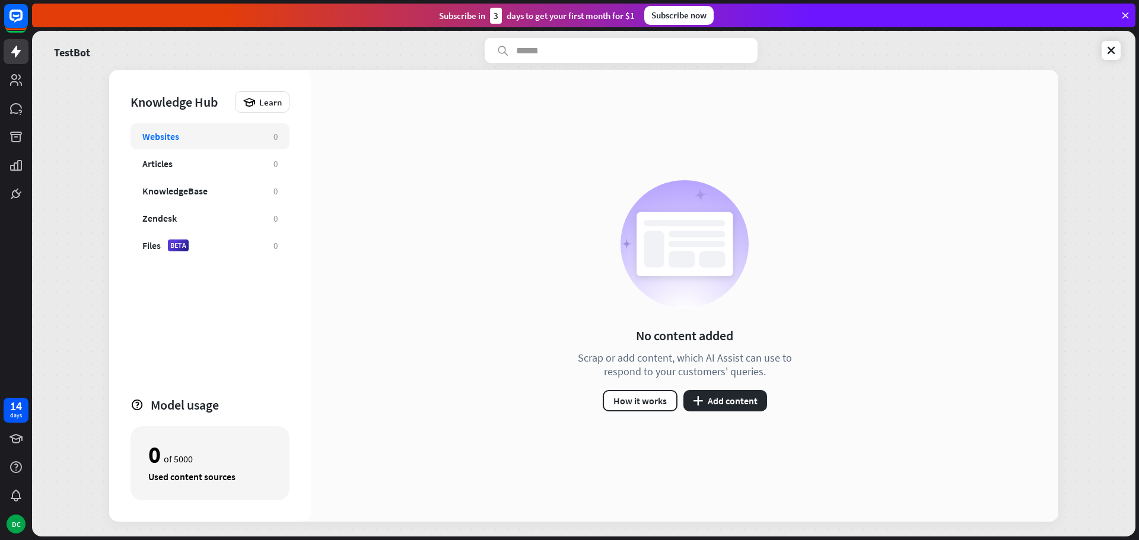
click at [170, 142] on div "Websites" at bounding box center [160, 136] width 37 height 12
